Goal: Information Seeking & Learning: Understand process/instructions

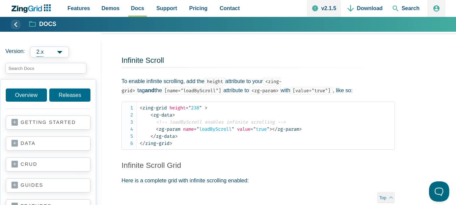
scroll to position [3320, 0]
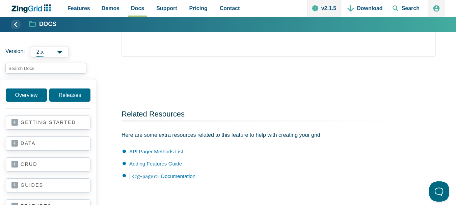
scroll to position [3608, 0]
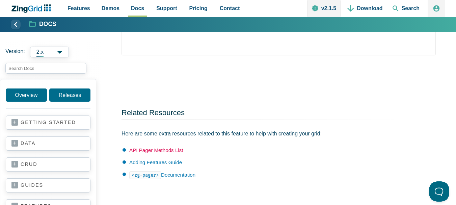
click at [166, 153] on link "API Pager Methods List" at bounding box center [156, 150] width 54 height 6
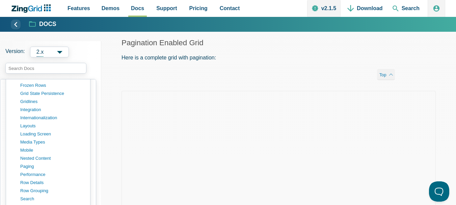
scroll to position [0, 0]
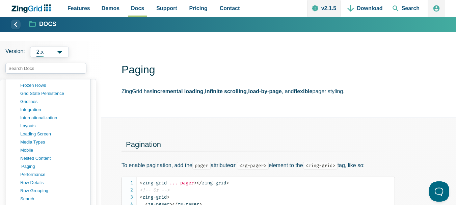
click at [26, 167] on link "paging" at bounding box center [53, 166] width 64 height 8
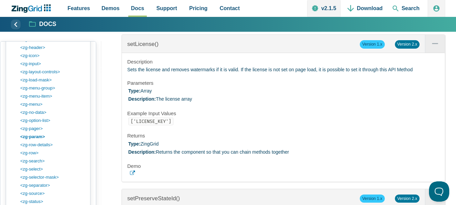
scroll to position [20680, 0]
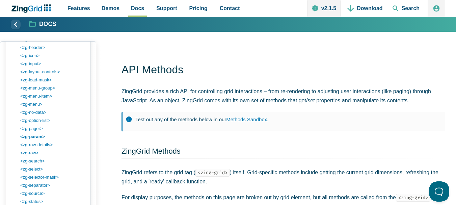
scroll to position [20679, 0]
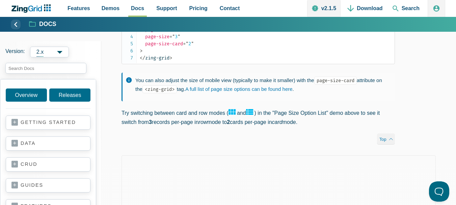
scroll to position [731, 0]
